Goal: Transaction & Acquisition: Purchase product/service

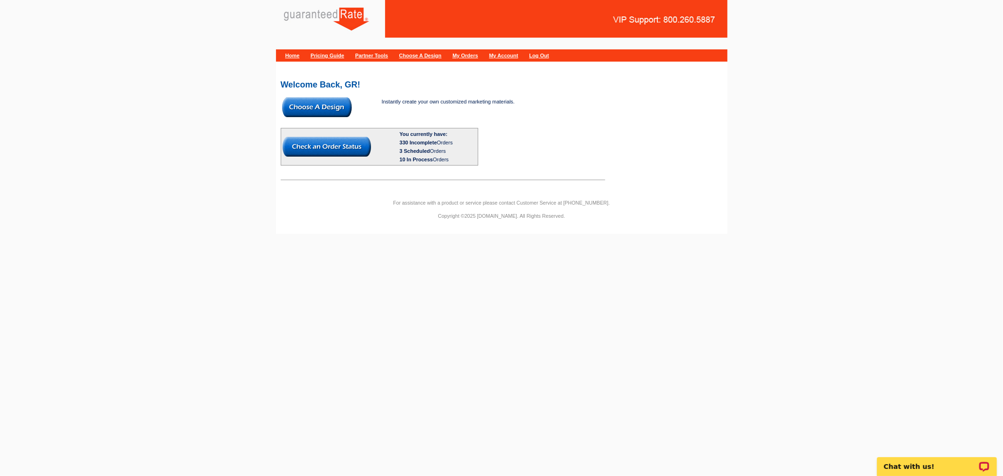
click at [325, 107] on img at bounding box center [317, 107] width 70 height 20
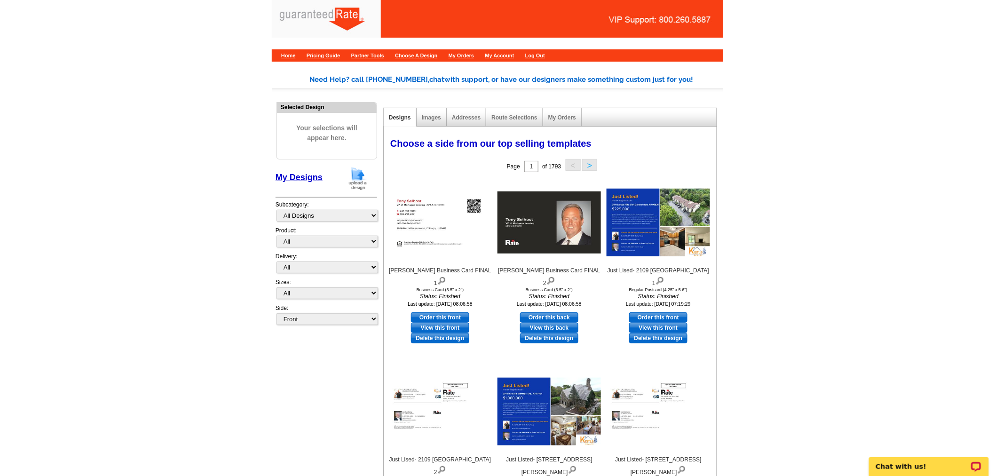
click at [351, 173] on img at bounding box center [358, 178] width 24 height 24
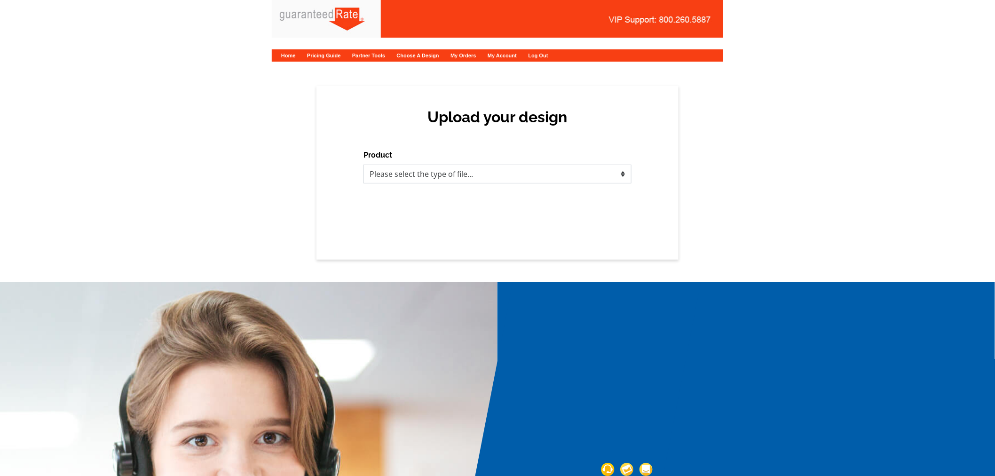
click at [402, 174] on select "Please select the type of file... Postcards Calendars Business Cards Letters an…" at bounding box center [498, 174] width 268 height 19
select select "3"
click at [364, 165] on select "Please select the type of file... Postcards Calendars Business Cards Letters an…" at bounding box center [498, 174] width 268 height 19
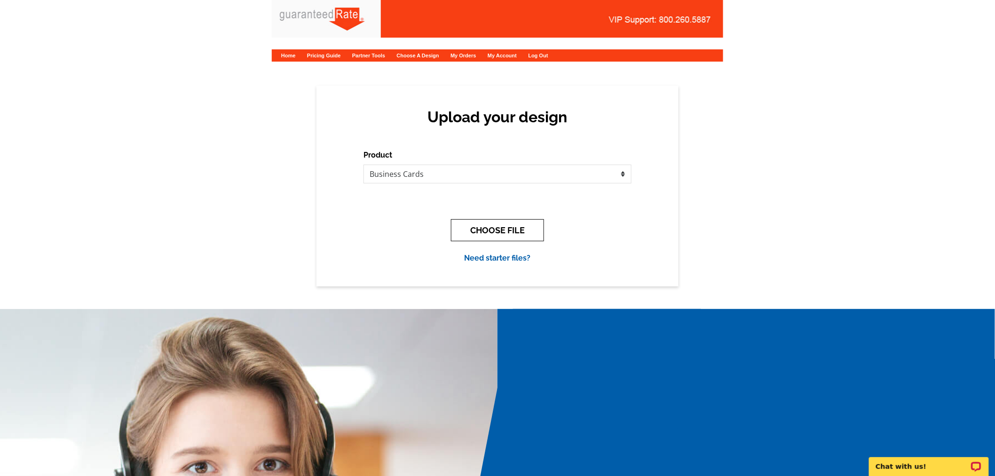
click at [463, 226] on button "CHOOSE FILE" at bounding box center [497, 230] width 93 height 22
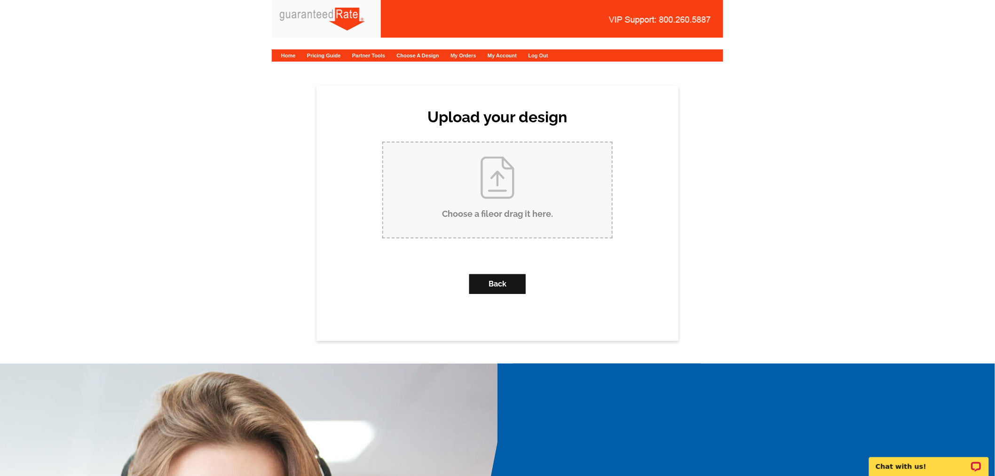
click at [470, 189] on input "Choose a file or drag it here ." at bounding box center [497, 190] width 229 height 95
type input "C:\fakepath\Martin Ramirez business card proof.pdf"
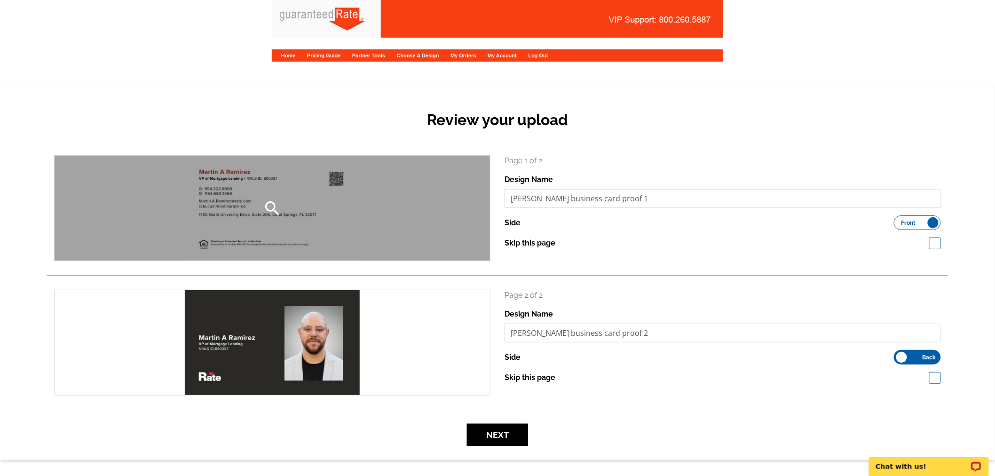
click at [291, 203] on div "search" at bounding box center [273, 208] width 436 height 105
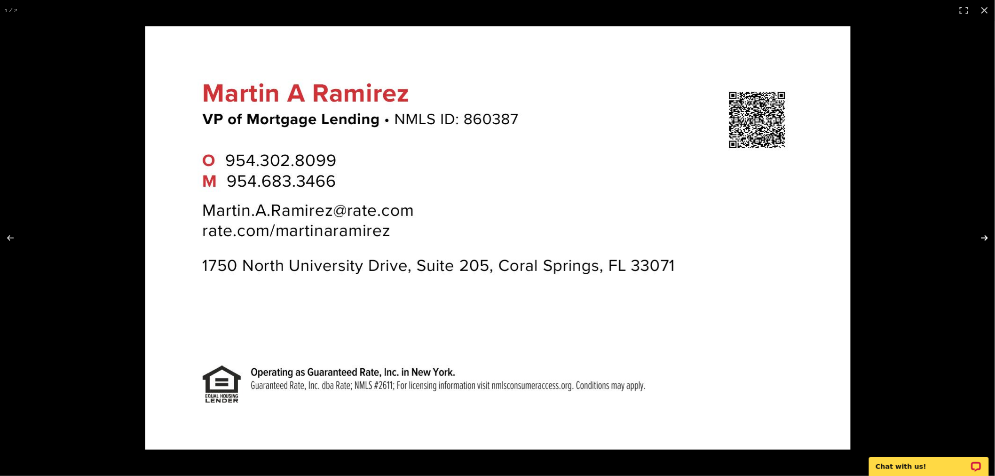
click at [985, 234] on button at bounding box center [978, 237] width 33 height 47
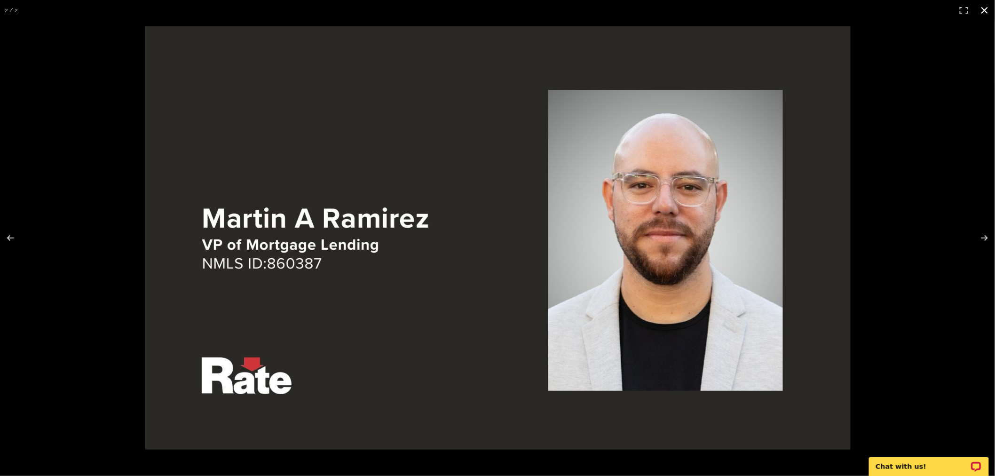
click at [984, 6] on button at bounding box center [985, 10] width 21 height 21
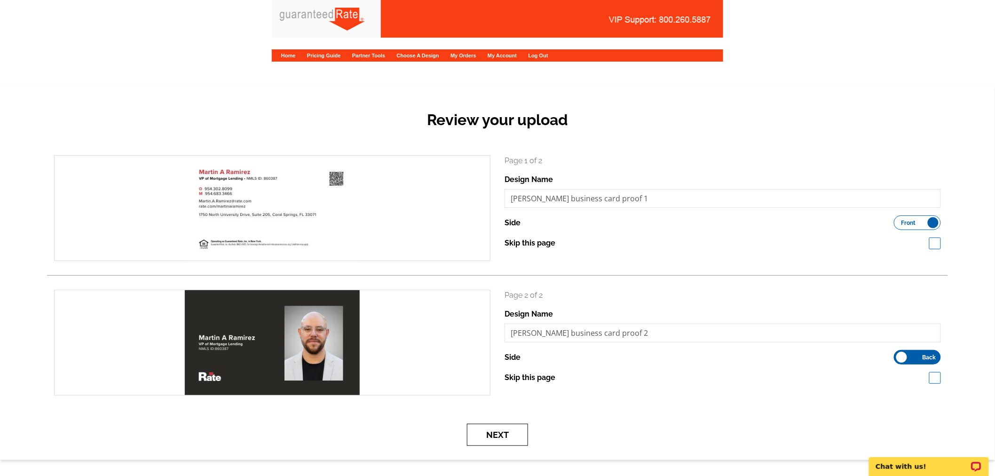
click at [494, 439] on button "Next" at bounding box center [497, 435] width 61 height 22
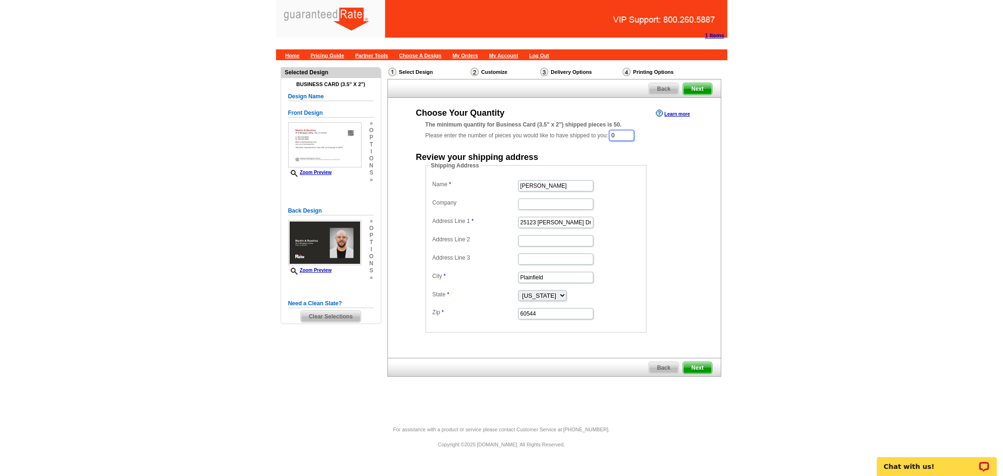
click at [620, 134] on input "0" at bounding box center [621, 135] width 25 height 11
type input "1000"
drag, startPoint x: 562, startPoint y: 185, endPoint x: 478, endPoint y: 172, distance: 84.7
click at [478, 172] on fieldset "Shipping Address Name Erin Walker Company Address Line 1 25123 Scott Dr Address…" at bounding box center [536, 247] width 221 height 171
type input "Martin Ramirez"
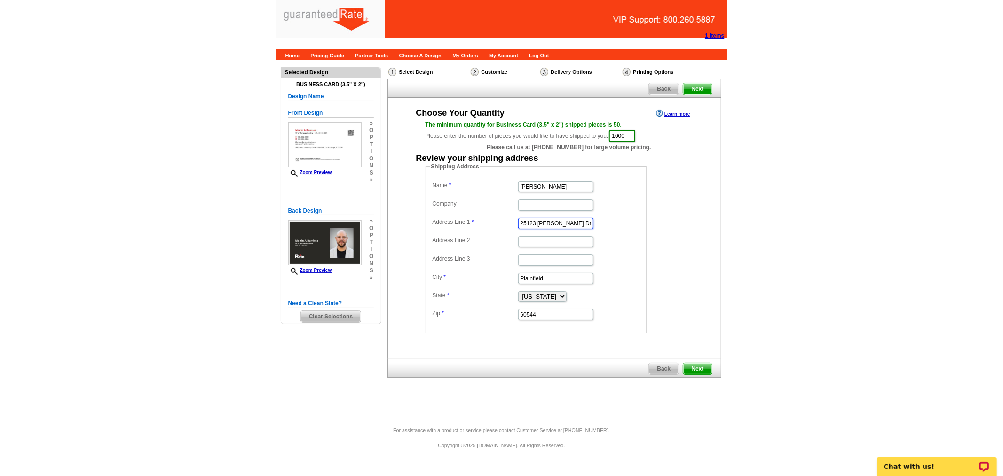
drag, startPoint x: 563, startPoint y: 223, endPoint x: 468, endPoint y: 217, distance: 94.2
click at [468, 217] on dl "Name Martin Ramirez Company Address Line 1 25123 Scott Dr Address Line 2 Addres…" at bounding box center [536, 250] width 212 height 143
paste input "9671 Santa Rosa"
type input "9671 Santa Rosa Dr"
click at [621, 234] on dd at bounding box center [536, 241] width 212 height 15
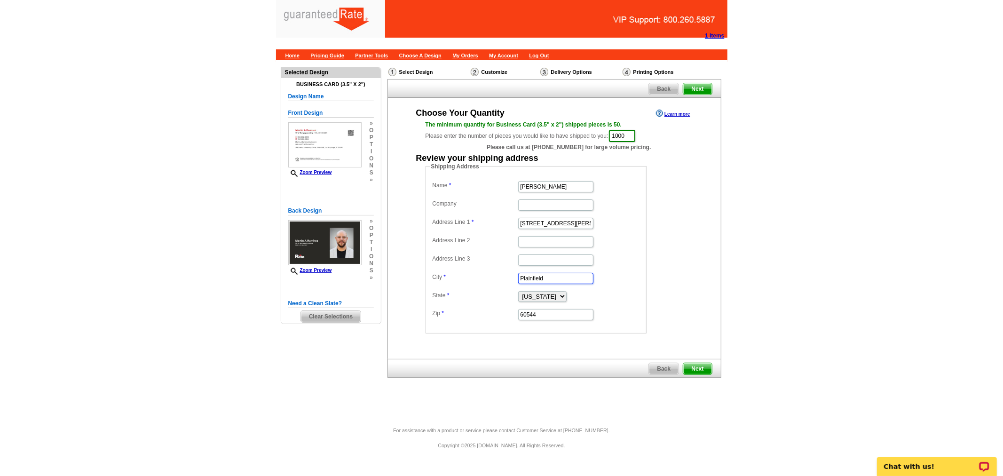
drag, startPoint x: 558, startPoint y: 276, endPoint x: 464, endPoint y: 270, distance: 94.7
click at [464, 270] on dd "Plainfield" at bounding box center [536, 277] width 212 height 15
paste input "Tamarac"
type input "Tamarac"
click at [537, 297] on select "Alabama Alaska Arizona Arkansas California Colorado Connecticut District of Col…" at bounding box center [542, 296] width 48 height 11
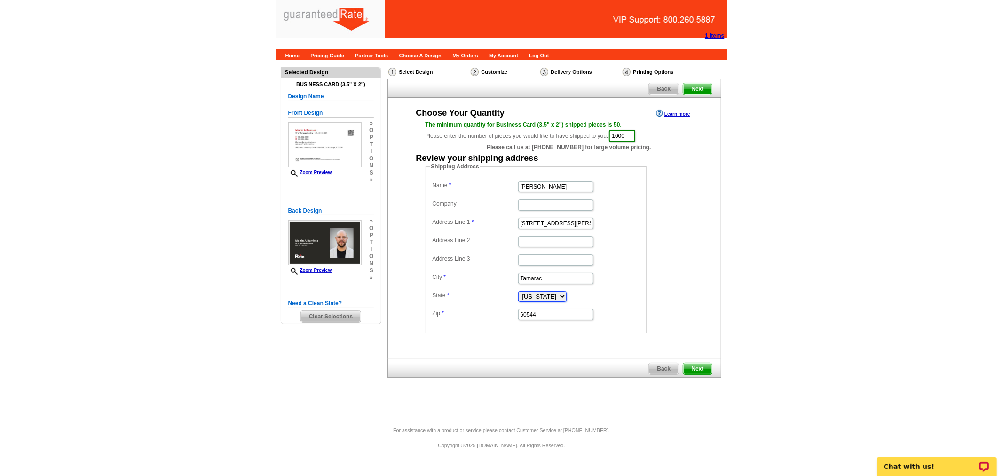
select select "FL"
click at [518, 291] on select "Alabama Alaska Arizona Arkansas California Colorado Connecticut District of Col…" at bounding box center [542, 296] width 48 height 11
drag, startPoint x: 544, startPoint y: 314, endPoint x: 487, endPoint y: 304, distance: 57.8
click at [487, 304] on dl "Name Martin Ramirez Company Address Line 1 9671 Santa Rosa Dr Address Line 2 Ad…" at bounding box center [536, 250] width 212 height 143
paste input "33321"
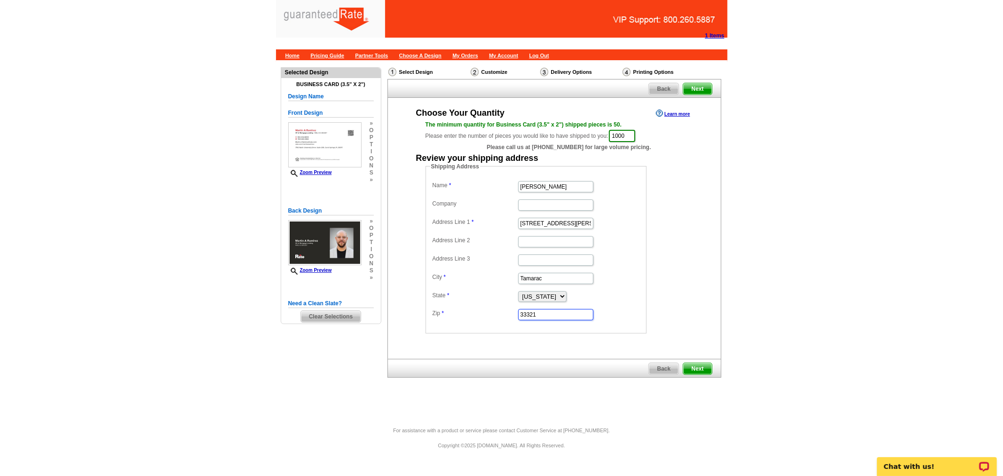
type input "33321"
click at [688, 317] on div "Shipping Address Name Martin Ramirez Company Address Line 1 9671 Santa Rosa Dr …" at bounding box center [554, 247] width 295 height 171
click at [701, 364] on span "Next" at bounding box center [697, 368] width 28 height 11
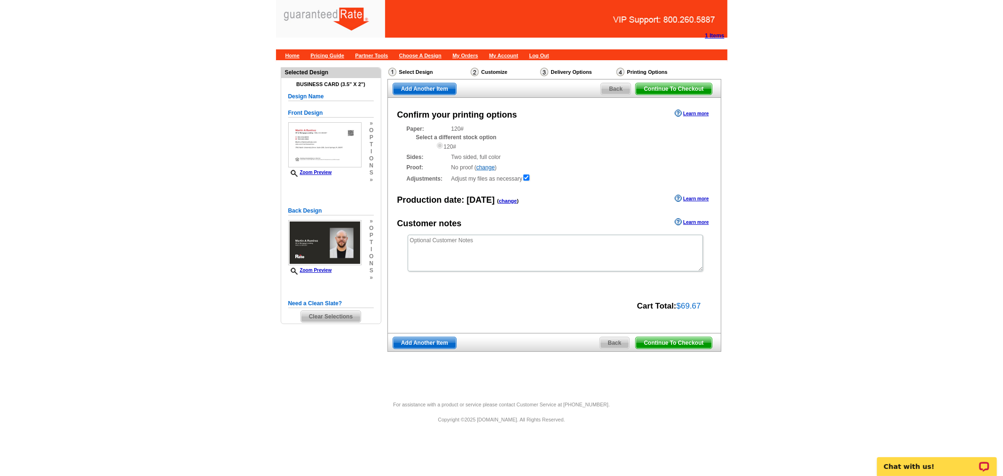
click at [655, 345] on span "Continue To Checkout" at bounding box center [674, 342] width 76 height 11
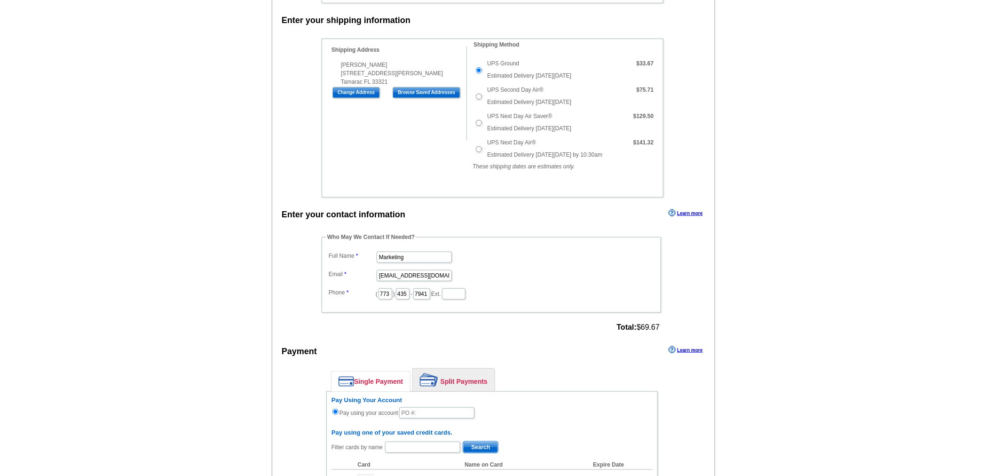
scroll to position [261, 0]
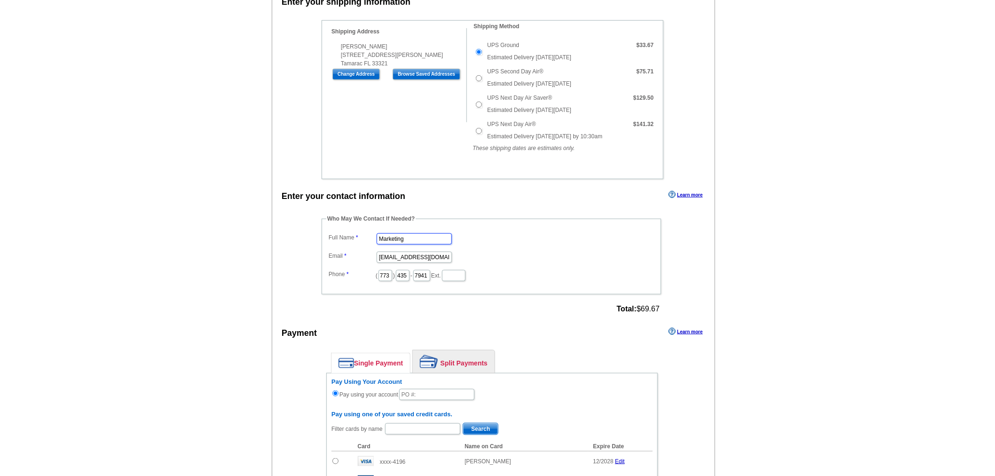
click at [399, 235] on input "Marketing" at bounding box center [414, 238] width 75 height 11
type input "[PERSON_NAME]"
click at [398, 252] on input "marketing@guaranteedrate.com" at bounding box center [414, 257] width 75 height 11
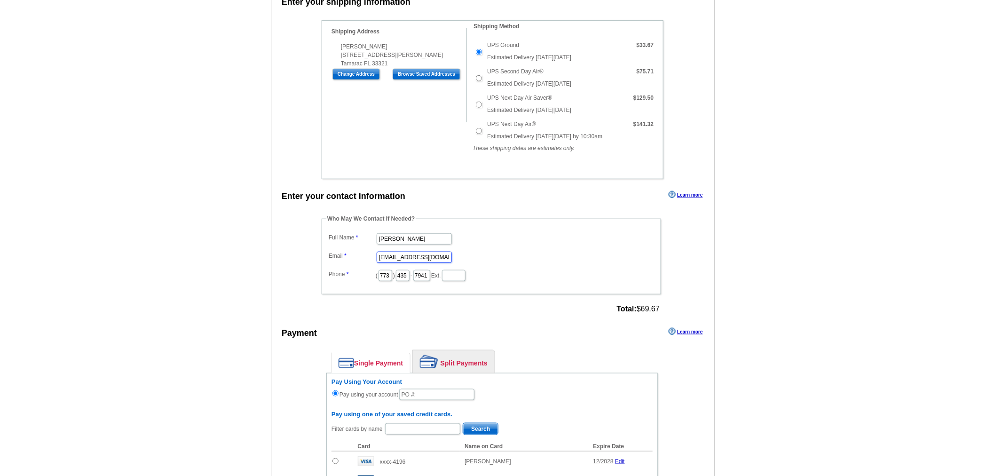
click at [398, 252] on input "marketing@guaranteedrate.com" at bounding box center [414, 257] width 75 height 11
type input "[EMAIL_ADDRESS][PERSON_NAME][DOMAIN_NAME]"
click at [389, 270] on input "773" at bounding box center [386, 275] width 14 height 11
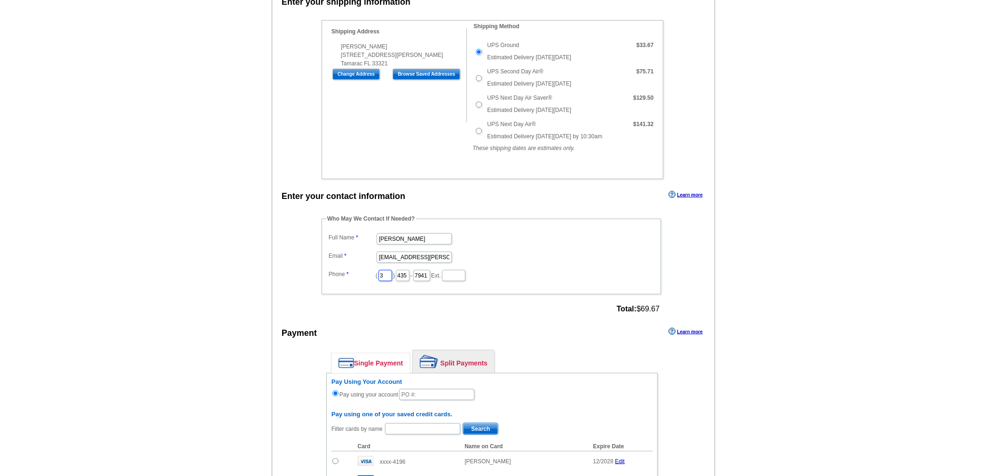
type input "312"
click at [410, 273] on input "435" at bounding box center [403, 275] width 14 height 11
type input "252"
click at [430, 270] on input "7941" at bounding box center [421, 275] width 17 height 11
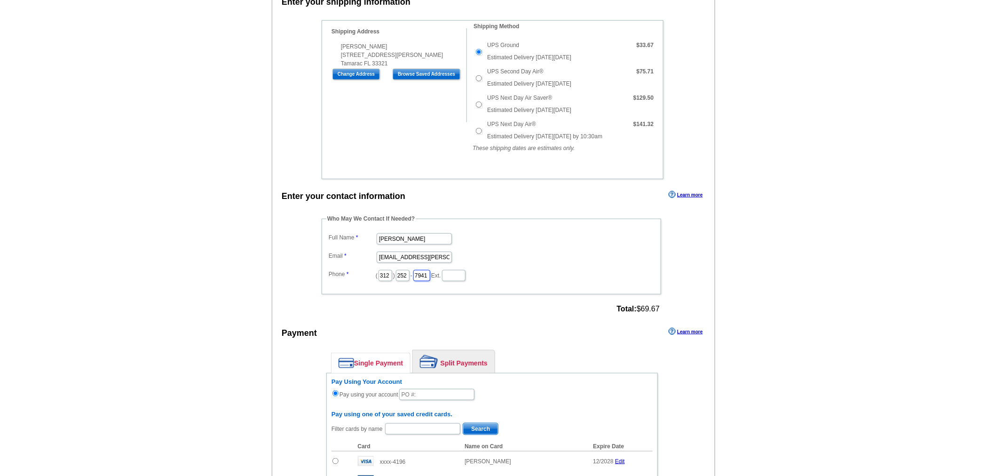
click at [430, 270] on input "7941" at bounding box center [421, 275] width 17 height 11
type input "2423"
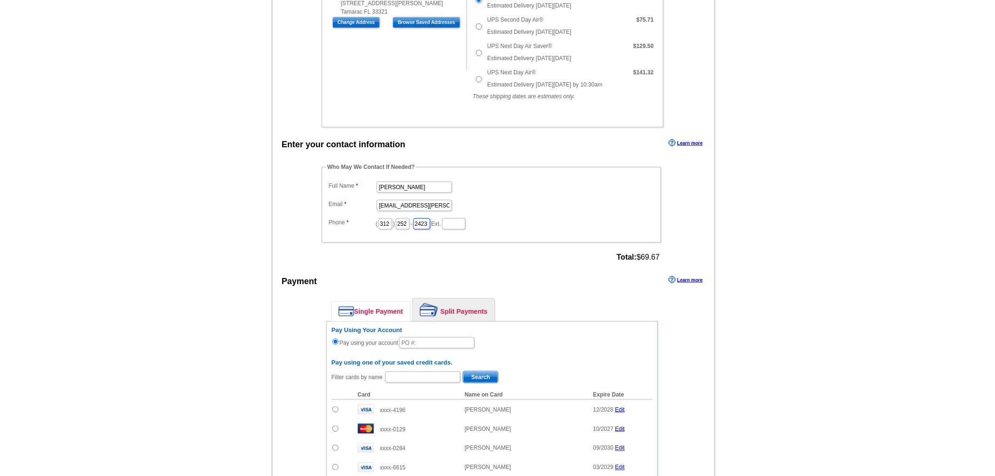
scroll to position [313, 0]
click at [432, 340] on input "text" at bounding box center [436, 342] width 75 height 11
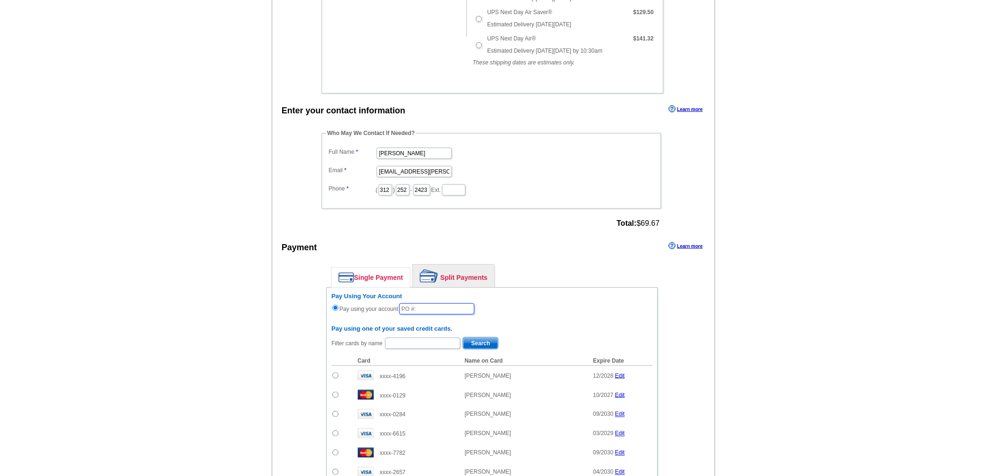
scroll to position [365, 0]
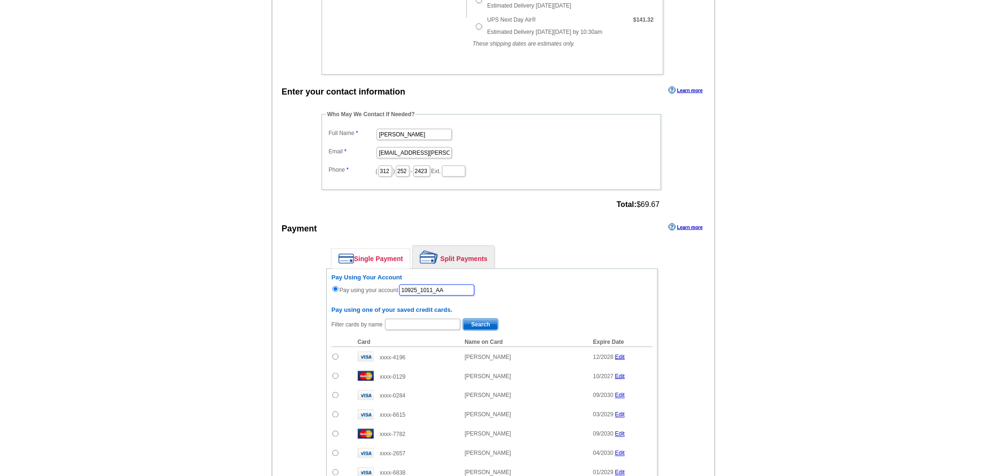
type input "10925_1011_AA"
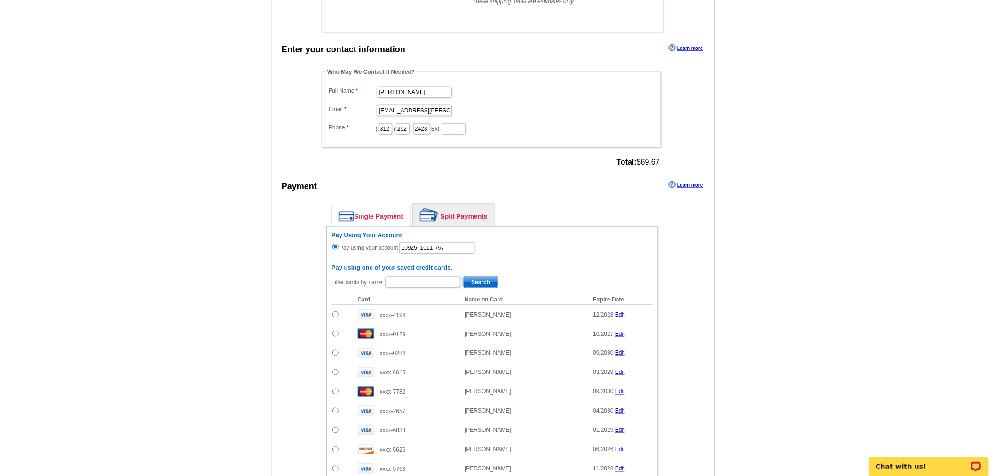
scroll to position [470, 0]
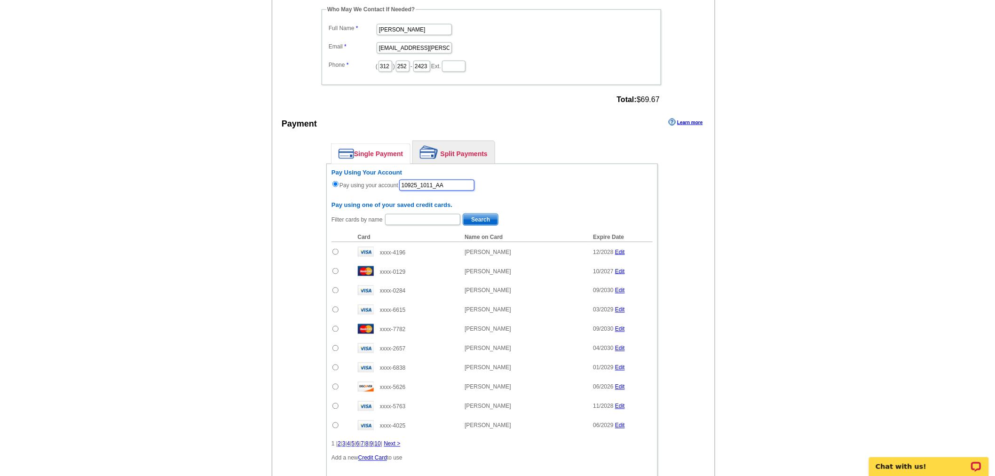
click at [457, 181] on input "10925_1011_AA" at bounding box center [436, 185] width 75 height 11
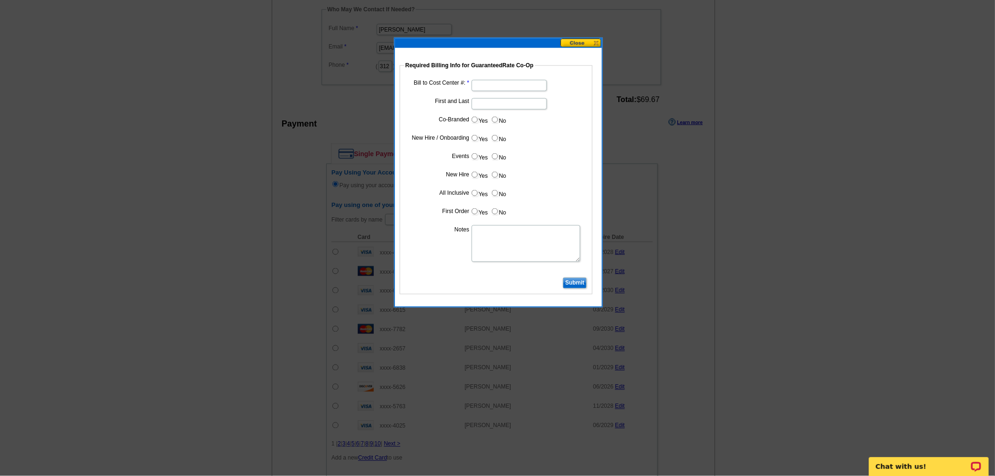
click at [486, 88] on input "Bill to Cost Center #:" at bounding box center [509, 85] width 75 height 11
type input "5008"
click at [491, 107] on input "First and Last" at bounding box center [509, 103] width 75 height 11
type input "[PERSON_NAME]"
click at [498, 116] on label "No" at bounding box center [498, 119] width 15 height 11
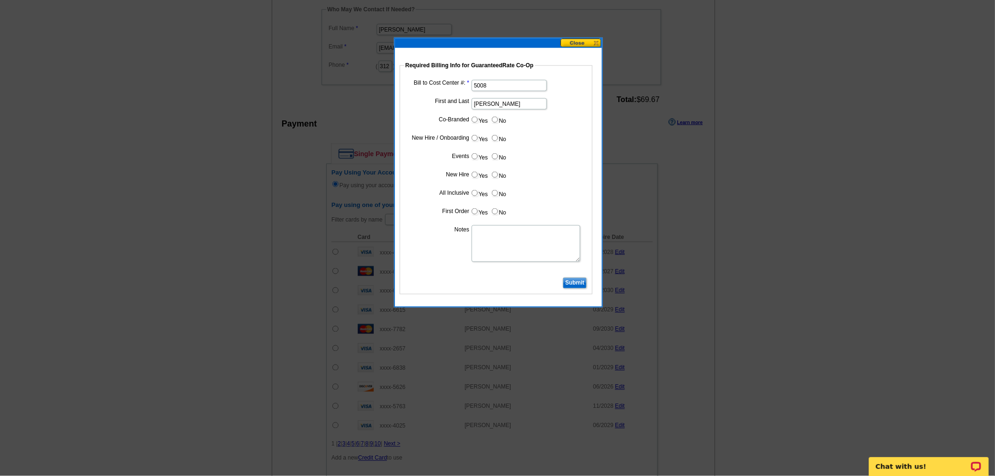
click at [498, 117] on input "No" at bounding box center [495, 120] width 6 height 6
radio input "true"
click at [474, 135] on input "Yes" at bounding box center [475, 138] width 6 height 6
radio input "true"
click at [496, 157] on input "No" at bounding box center [495, 156] width 6 height 6
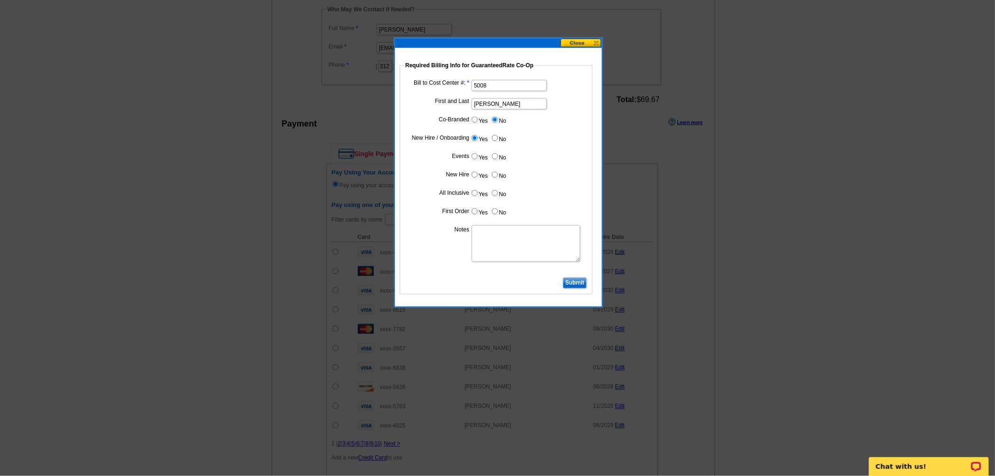
radio input "true"
click at [476, 176] on input "Yes" at bounding box center [475, 175] width 6 height 6
radio input "true"
click at [494, 193] on input "No" at bounding box center [495, 193] width 6 height 6
radio input "true"
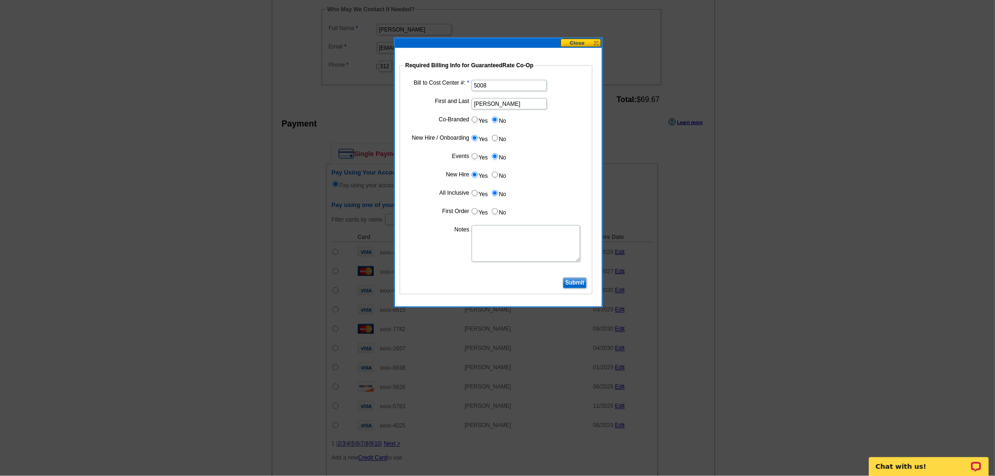
click at [475, 211] on input "Yes" at bounding box center [475, 211] width 6 height 6
radio input "true"
click at [491, 239] on textarea "Notes" at bounding box center [526, 243] width 109 height 37
type textarea "new hire - bill to branch"
click at [568, 277] on input "Submit" at bounding box center [575, 282] width 24 height 11
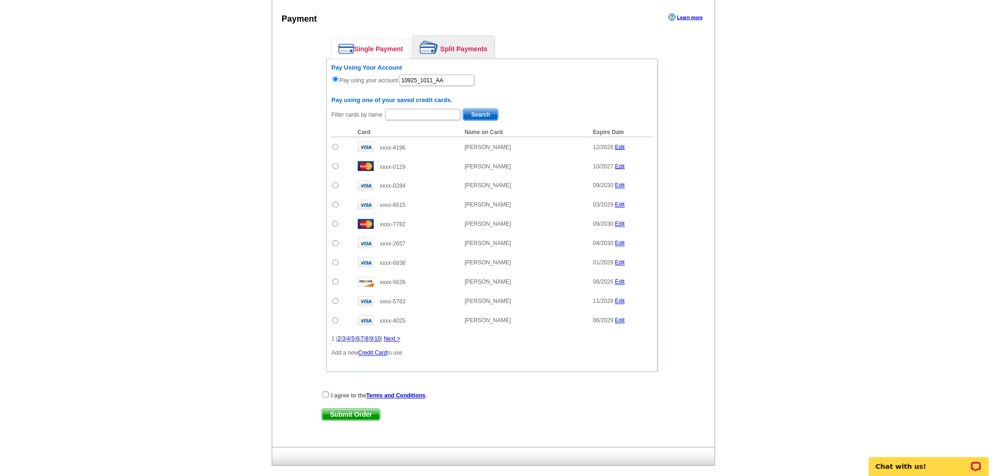
scroll to position [615, 0]
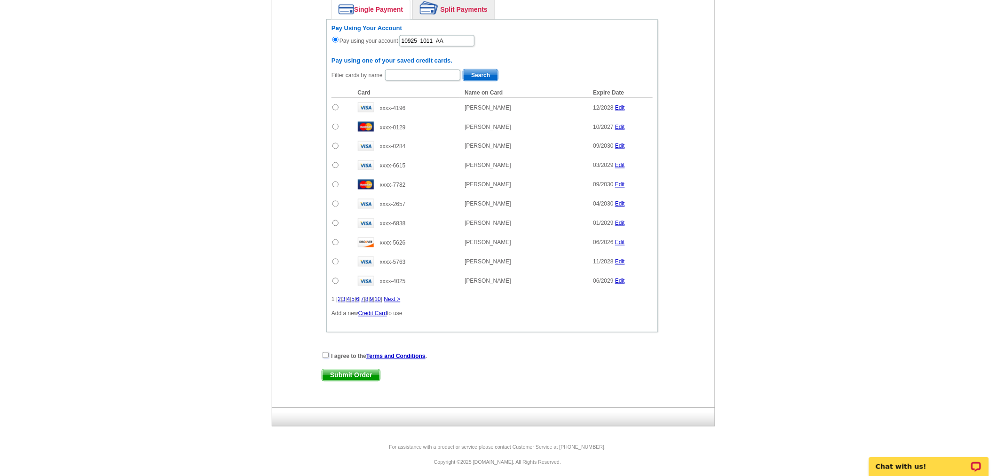
click at [325, 352] on input "checkbox" at bounding box center [326, 355] width 6 height 6
checkbox input "true"
click at [332, 370] on span "Submit Order" at bounding box center [351, 375] width 58 height 11
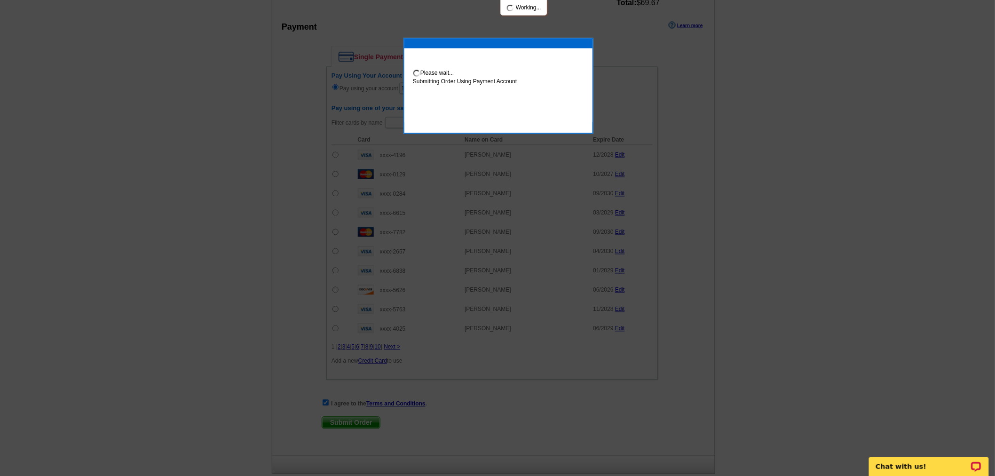
scroll to position [662, 0]
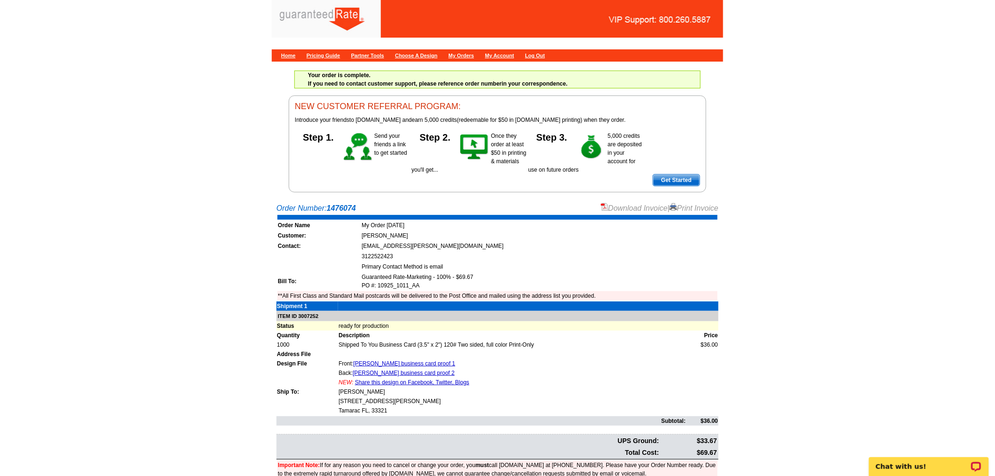
click at [620, 207] on link "Download Invoice" at bounding box center [634, 208] width 67 height 8
